Goal: Task Accomplishment & Management: Manage account settings

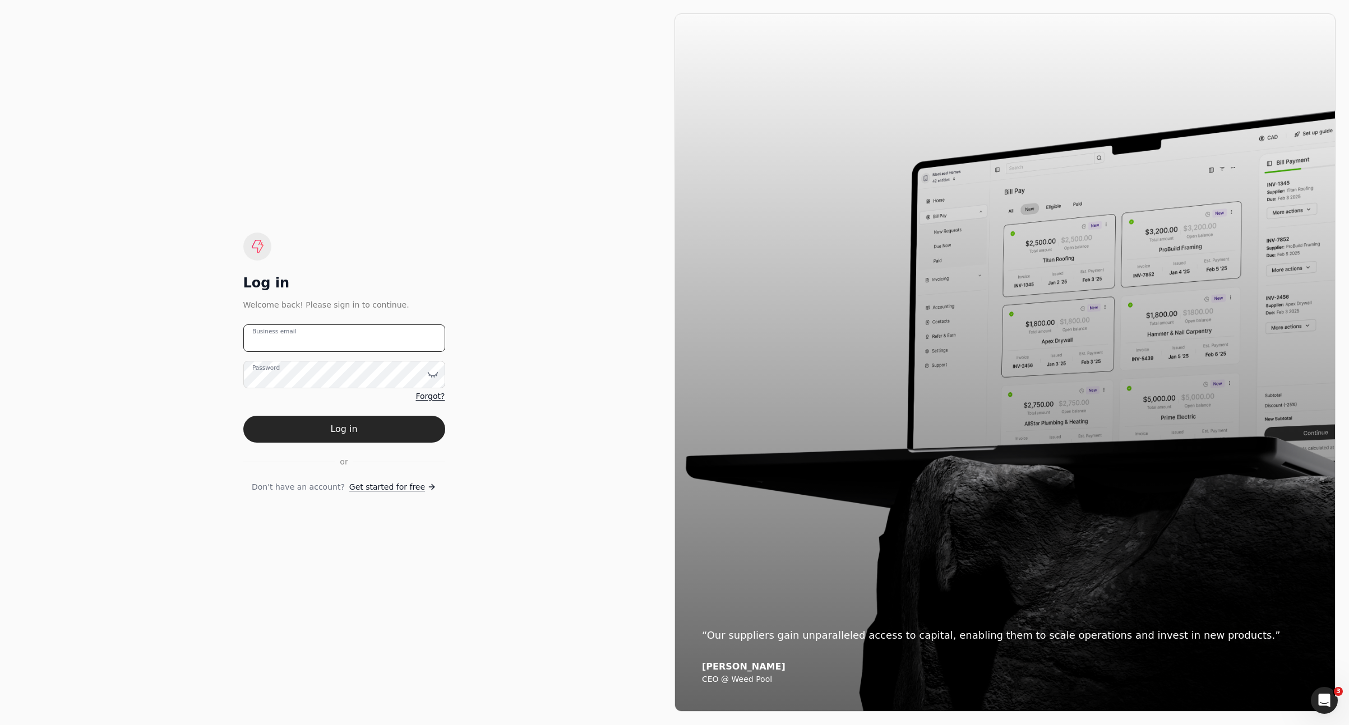
click at [371, 335] on email "Business email" at bounding box center [344, 338] width 202 height 27
type email "[EMAIL_ADDRESS][DOMAIN_NAME]"
click at [401, 424] on button "Log in" at bounding box center [344, 429] width 202 height 27
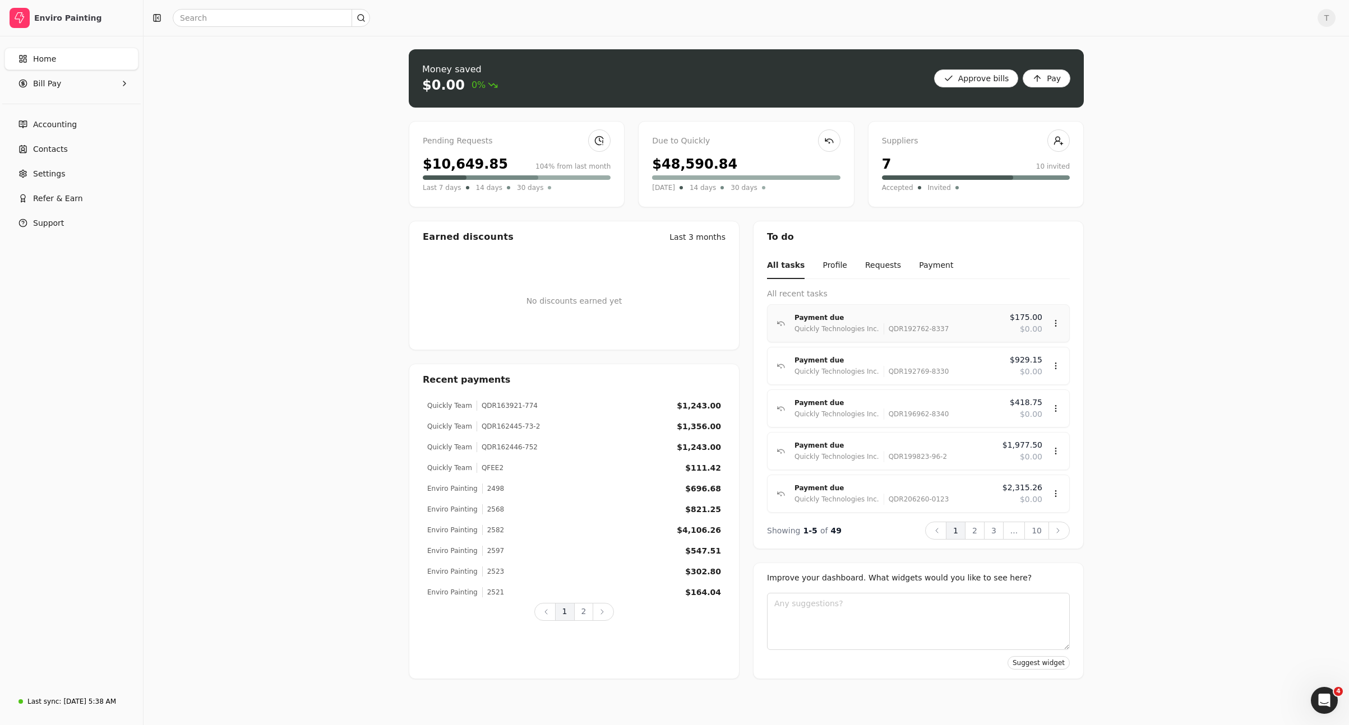
click at [1058, 322] on icon at bounding box center [1055, 323] width 9 height 9
click at [1178, 150] on div "Money saved $0.00 0% Approve bills Pay Pending Requests $10,649.85 104% from la…" at bounding box center [745, 380] width 1205 height 689
click at [1177, 151] on div "Money saved $0.00 0% Approve bills Pay Pending Requests $10,649.85 104% from la…" at bounding box center [745, 380] width 1205 height 689
click at [1157, 212] on div "Money saved $0.00 0% Approve bills Pay Pending Requests $10,649.85 104% from la…" at bounding box center [745, 380] width 1205 height 689
click at [1088, 133] on div "Money saved $0.00 0% Approve bills Pay Pending Requests $10,649.85 104% from la…" at bounding box center [745, 380] width 1205 height 689
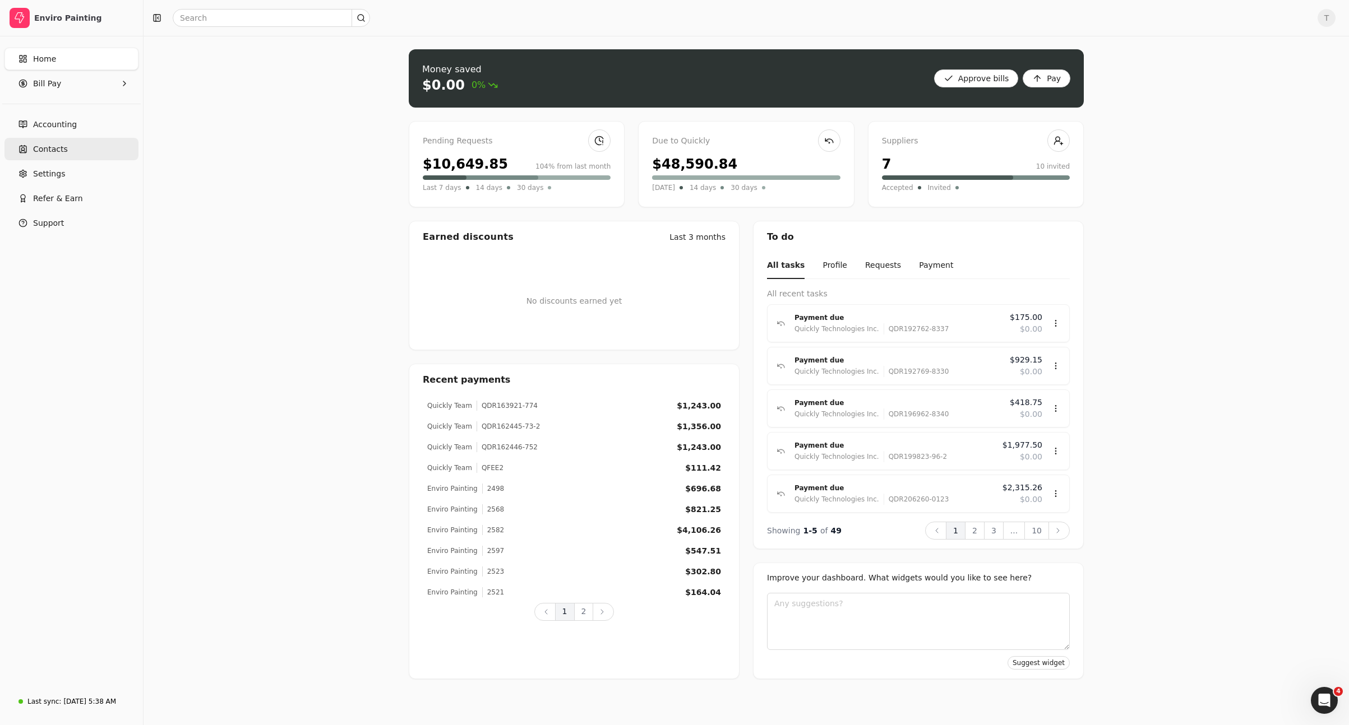
drag, startPoint x: 289, startPoint y: 148, endPoint x: 16, endPoint y: 141, distance: 272.5
click at [289, 148] on div "Money saved $0.00 0% Approve bills Pay Pending Requests $10,649.85 104% from la…" at bounding box center [745, 380] width 1205 height 689
